Goal: Navigation & Orientation: Find specific page/section

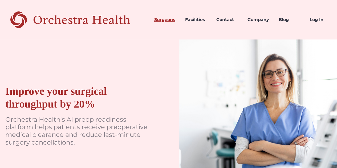
click at [164, 19] on link "Surgeons" at bounding box center [165, 20] width 31 height 18
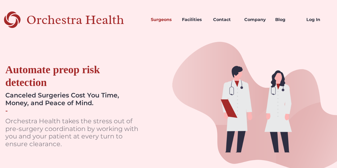
click at [82, 17] on div "Orchestra Health" at bounding box center [84, 19] width 116 height 11
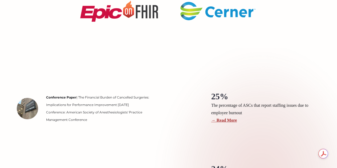
scroll to position [716, 0]
